Goal: Transaction & Acquisition: Purchase product/service

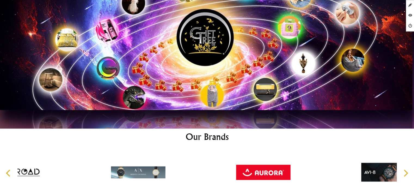
scroll to position [2708, 0]
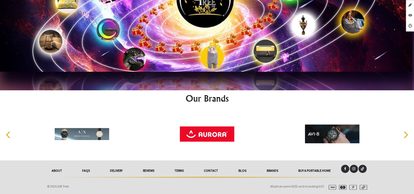
click at [306, 169] on link "Buy a Portable Home" at bounding box center [314, 171] width 53 height 12
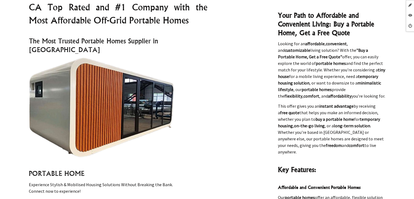
scroll to position [626, 0]
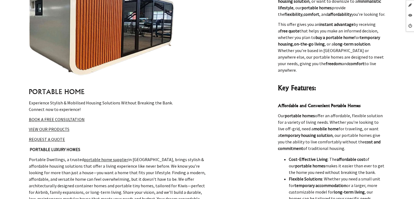
click at [56, 116] on link "BOOK A FREE CONSULTATION" at bounding box center [57, 118] width 56 height 5
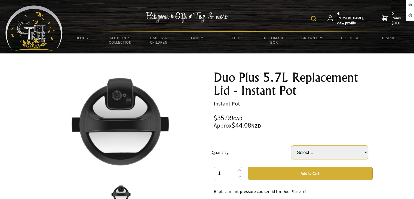
click at [313, 155] on select "Select… 3 Pcs (+ $89.98)" at bounding box center [329, 152] width 77 height 14
